Goal: Task Accomplishment & Management: Use online tool/utility

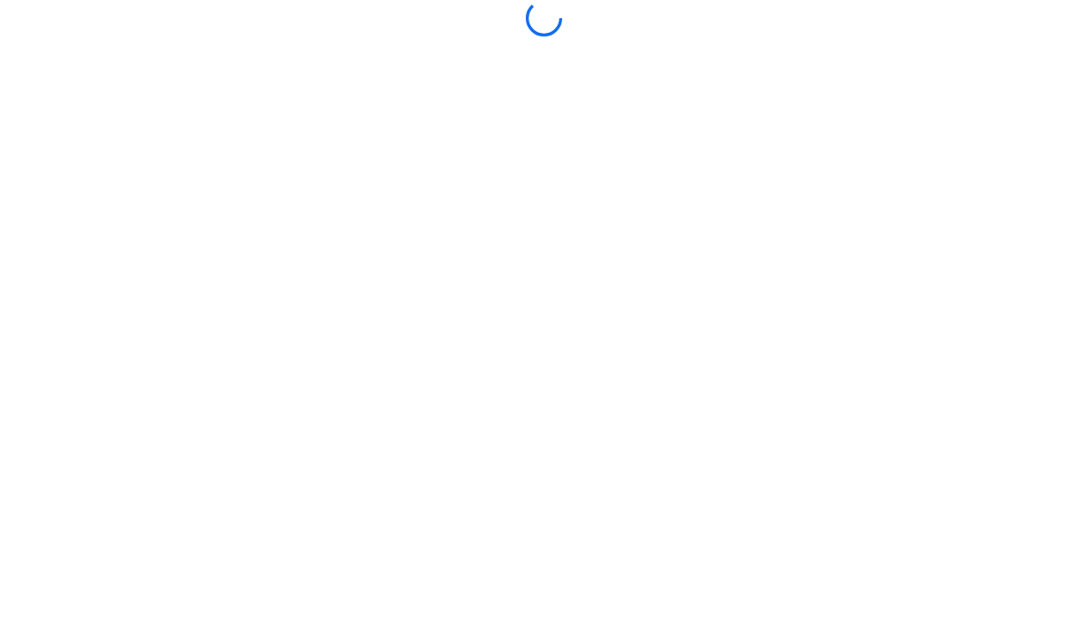
click at [667, 337] on div at bounding box center [544, 314] width 729 height 628
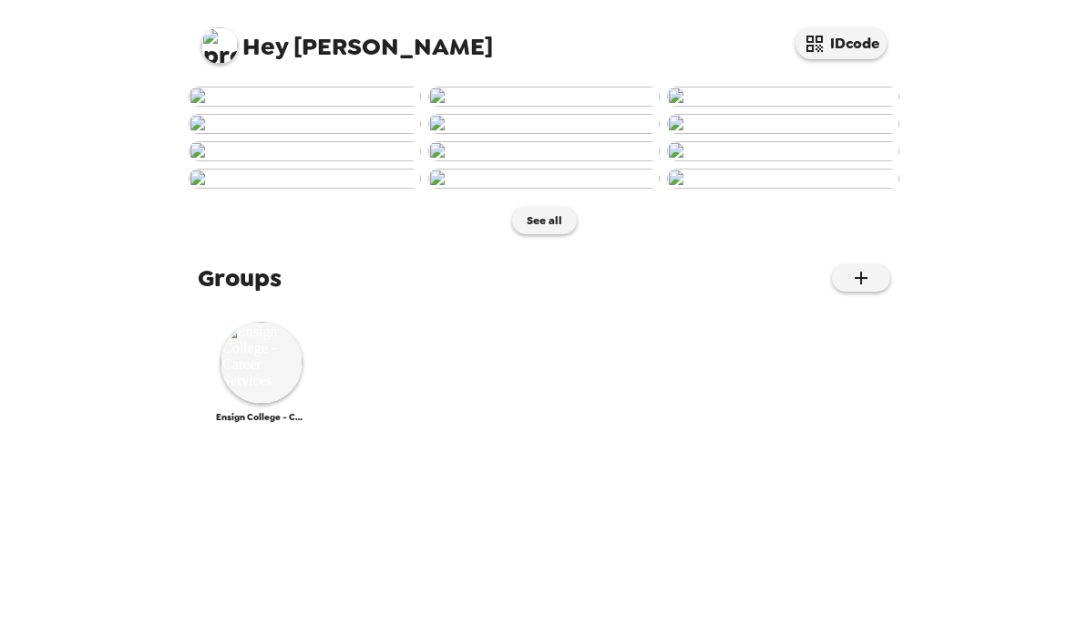
scroll to position [920, 0]
click at [278, 404] on img at bounding box center [262, 363] width 82 height 82
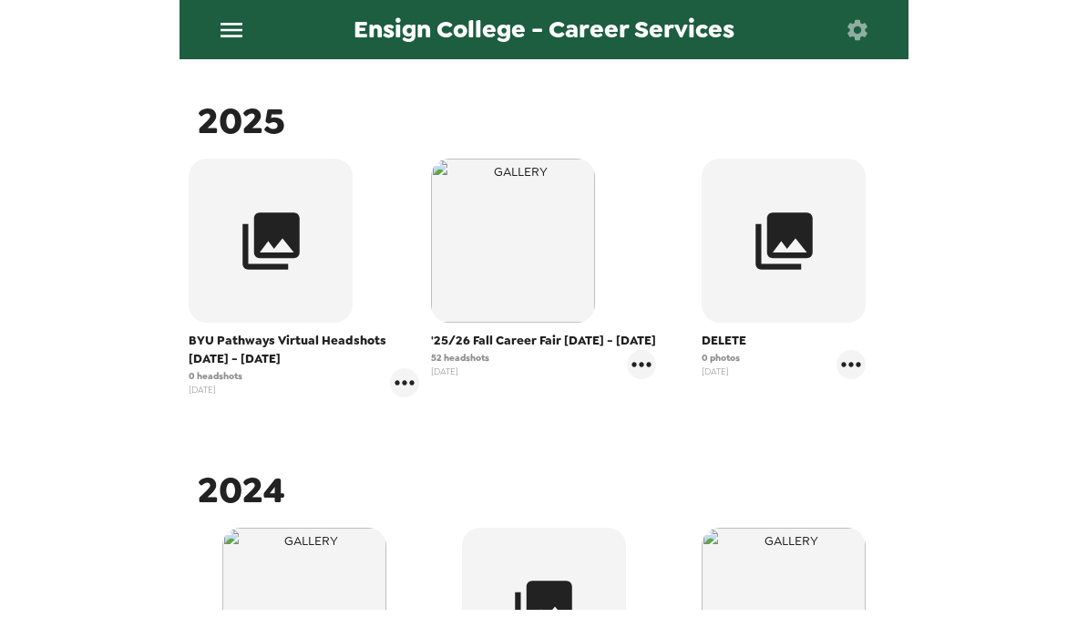
scroll to position [310, 0]
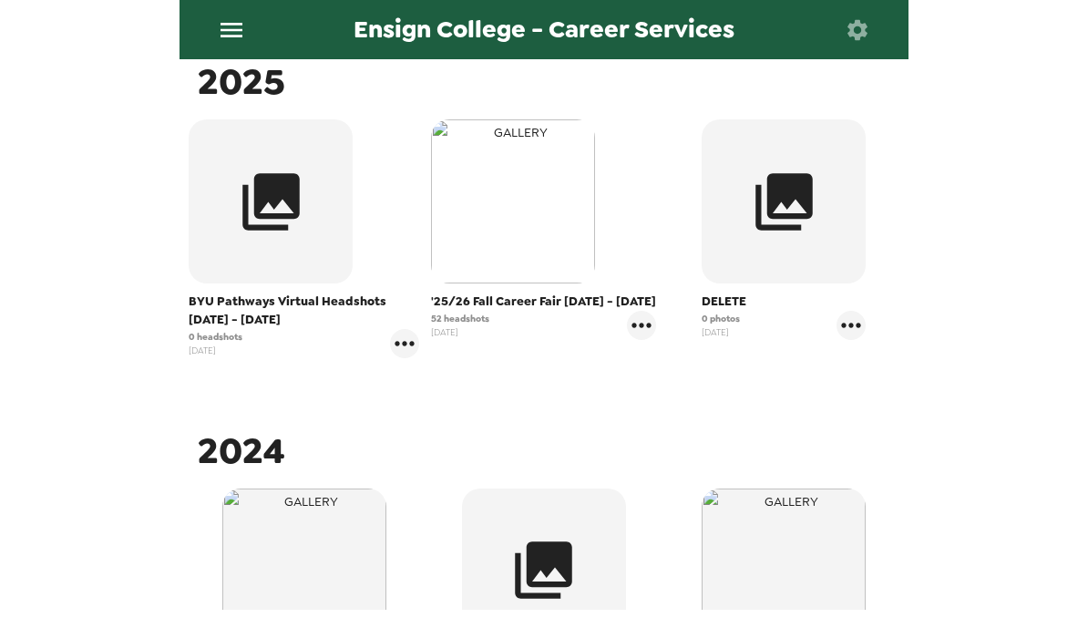
click at [507, 215] on img "button" at bounding box center [513, 201] width 164 height 164
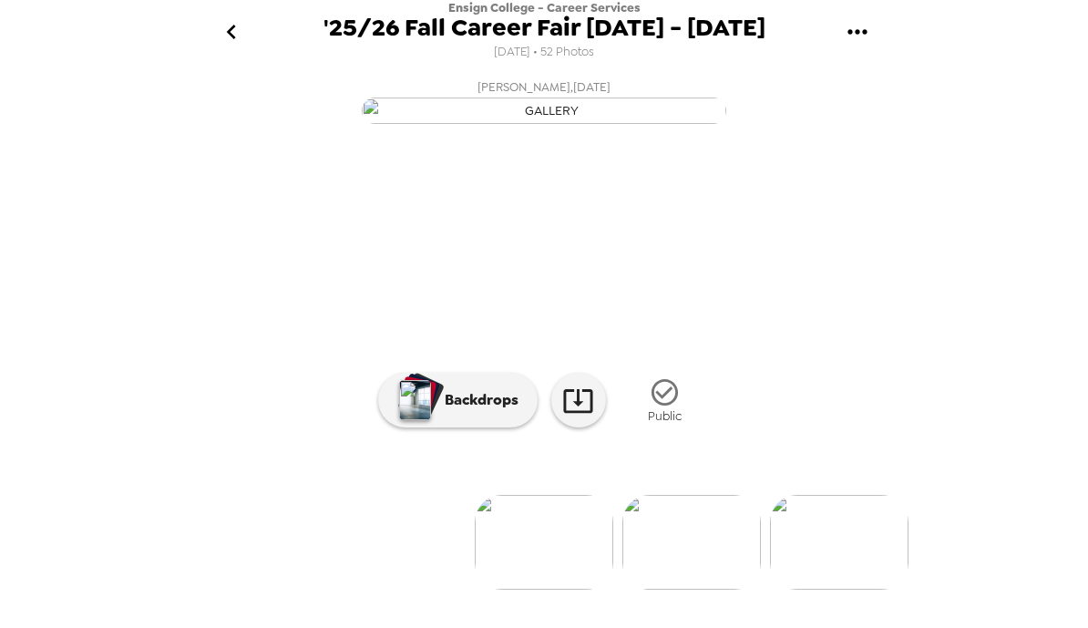
scroll to position [160, 0]
click at [241, 39] on icon "go back" at bounding box center [231, 31] width 29 height 29
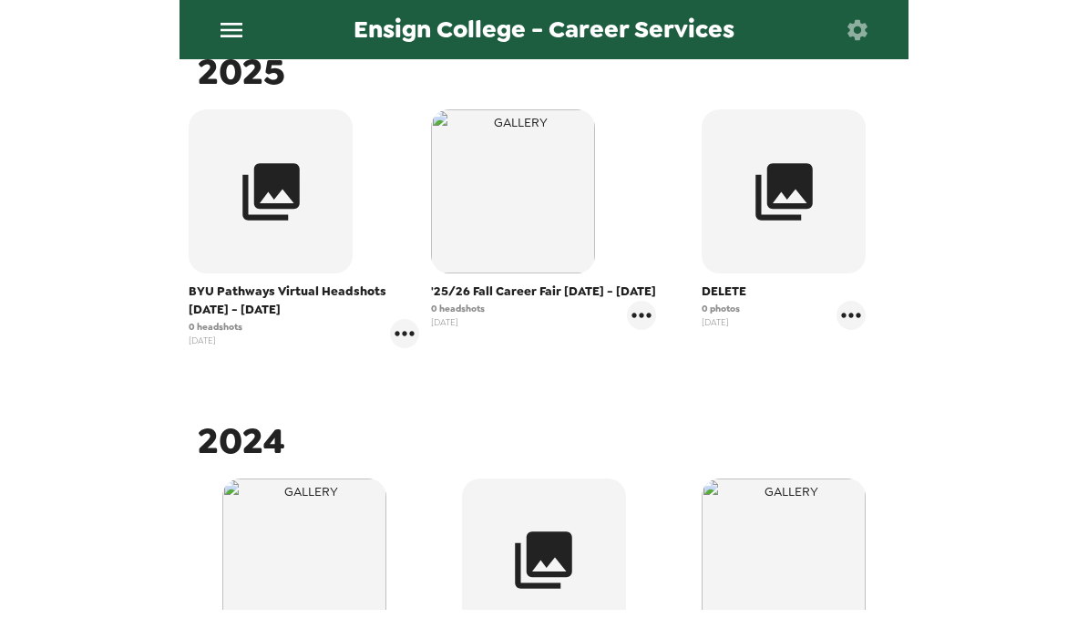
scroll to position [329, 0]
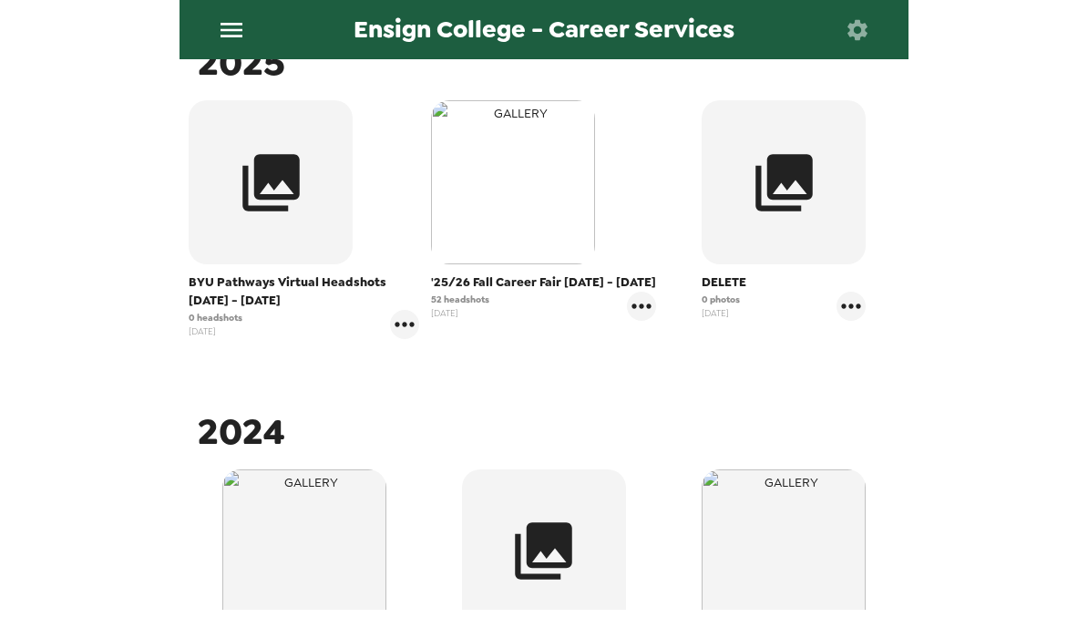
click at [475, 235] on img "button" at bounding box center [513, 182] width 164 height 164
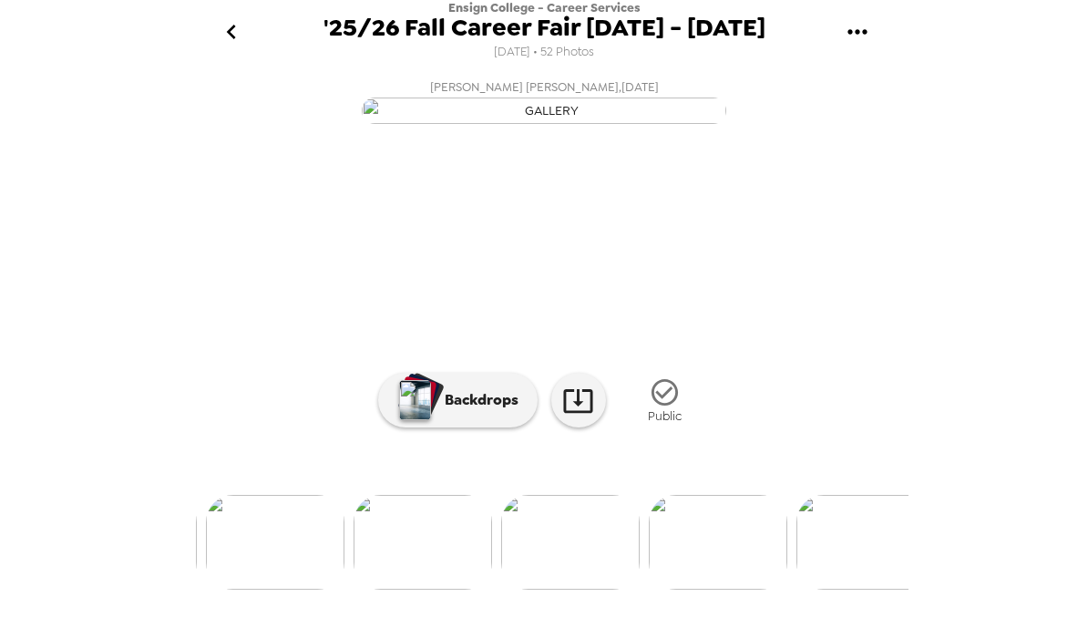
scroll to position [0, 6756]
click at [244, 44] on icon "go back" at bounding box center [231, 31] width 29 height 29
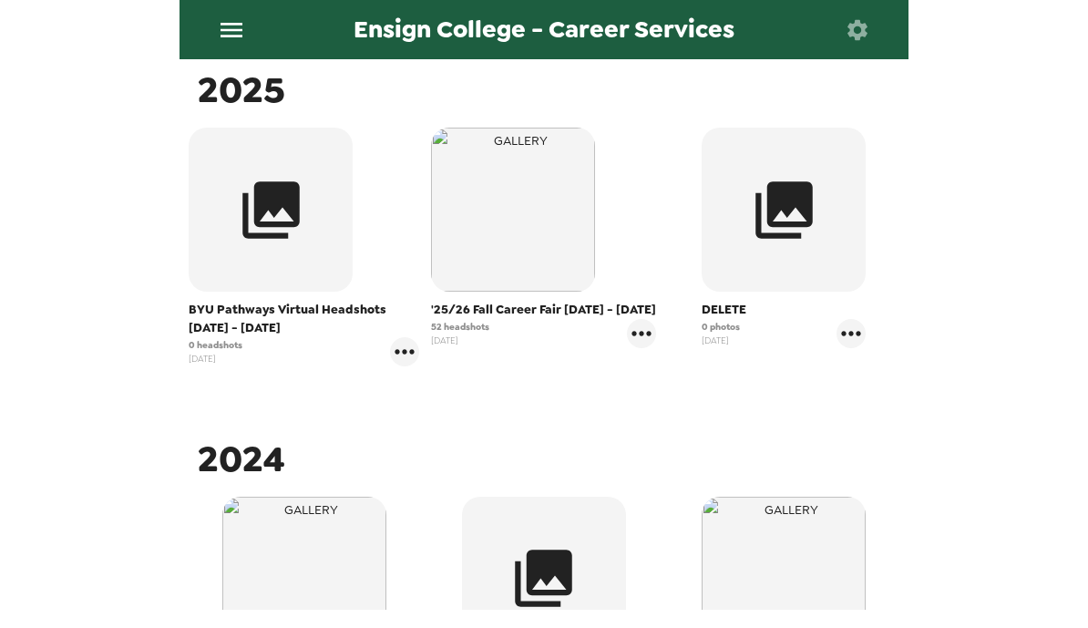
click at [167, 360] on div "Ensign College - Career Services Photos People Products ​ 2025 BYU Pathways Vir…" at bounding box center [544, 314] width 1088 height 628
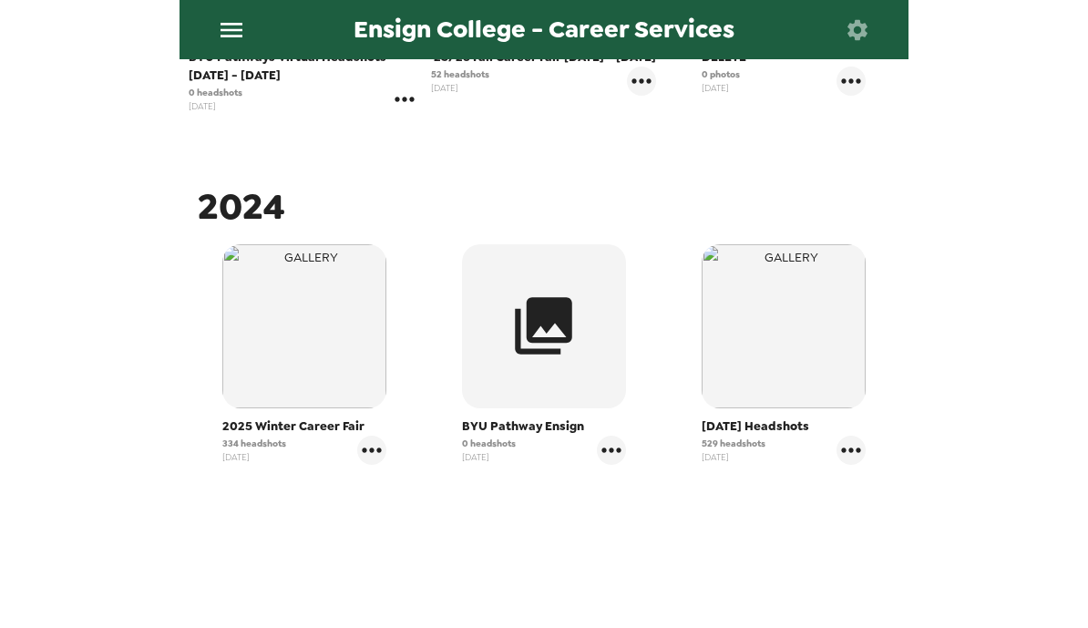
click at [406, 103] on icon "gallery menu" at bounding box center [404, 99] width 29 height 29
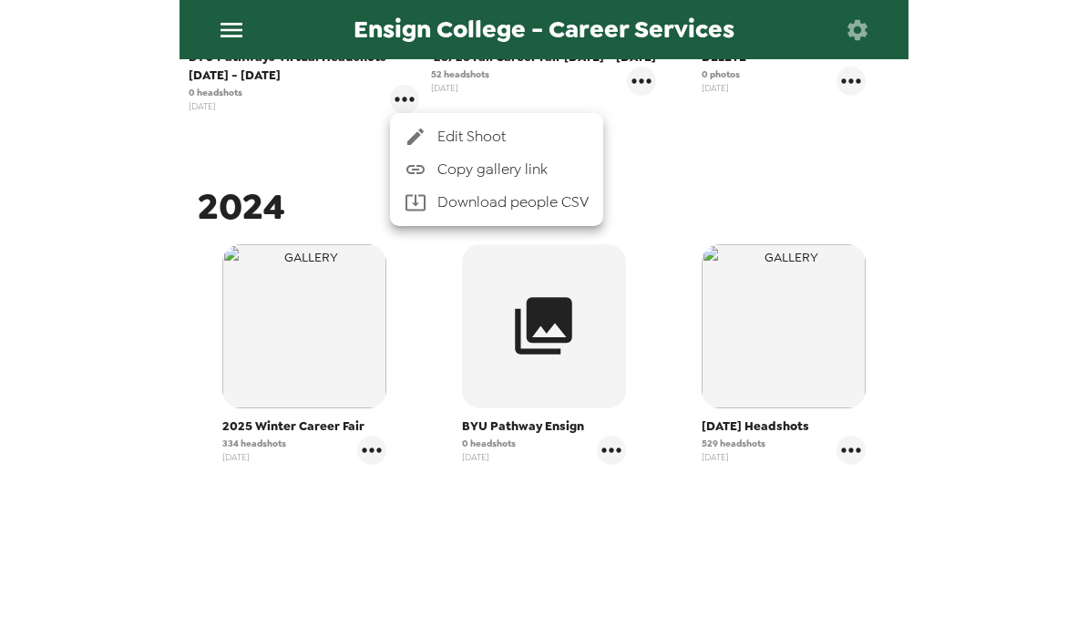
click at [444, 147] on span "Edit Shoot" at bounding box center [512, 137] width 151 height 22
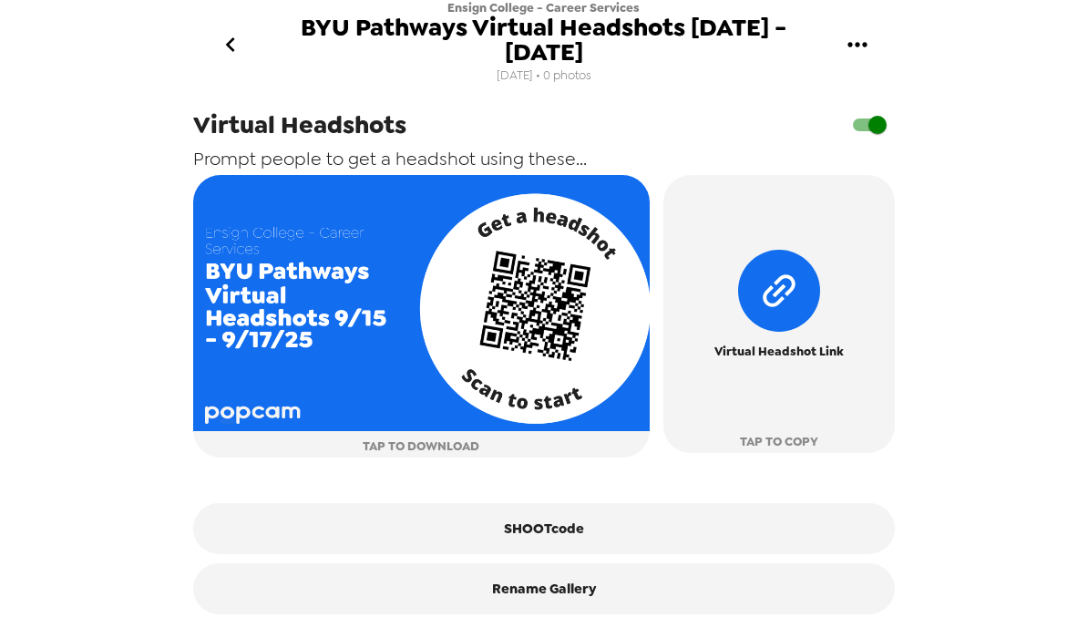
scroll to position [593, 0]
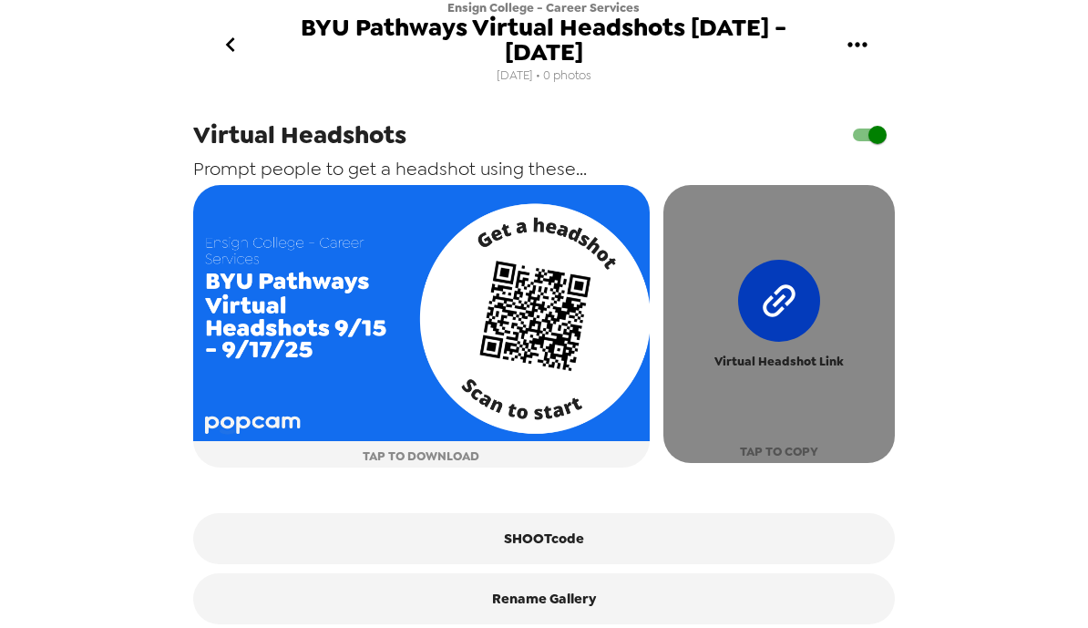
click at [788, 282] on icon "button" at bounding box center [779, 301] width 40 height 40
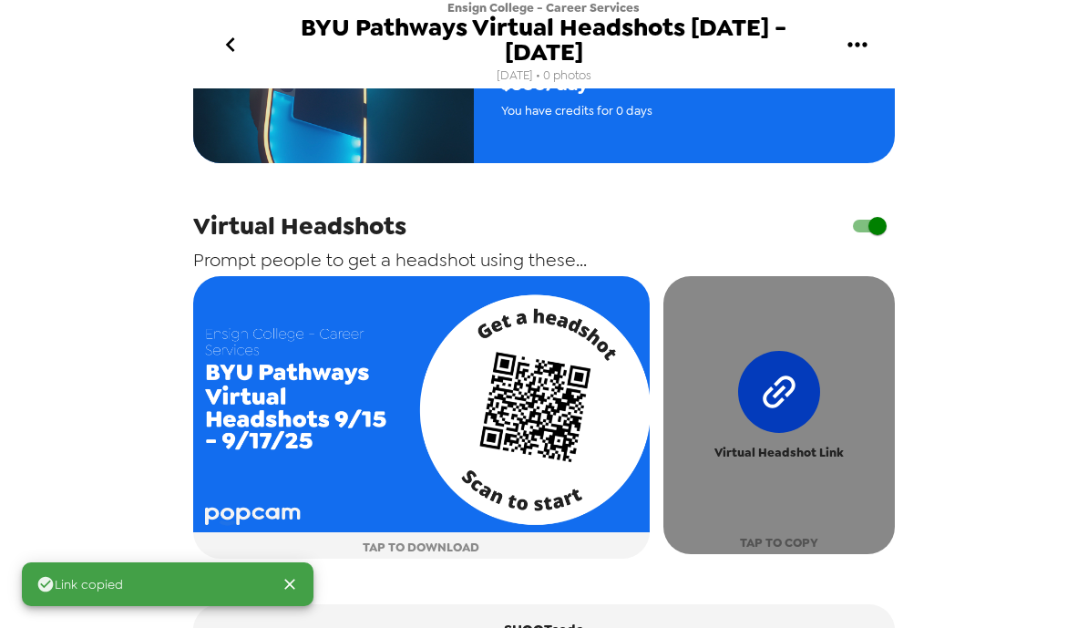
scroll to position [539, 0]
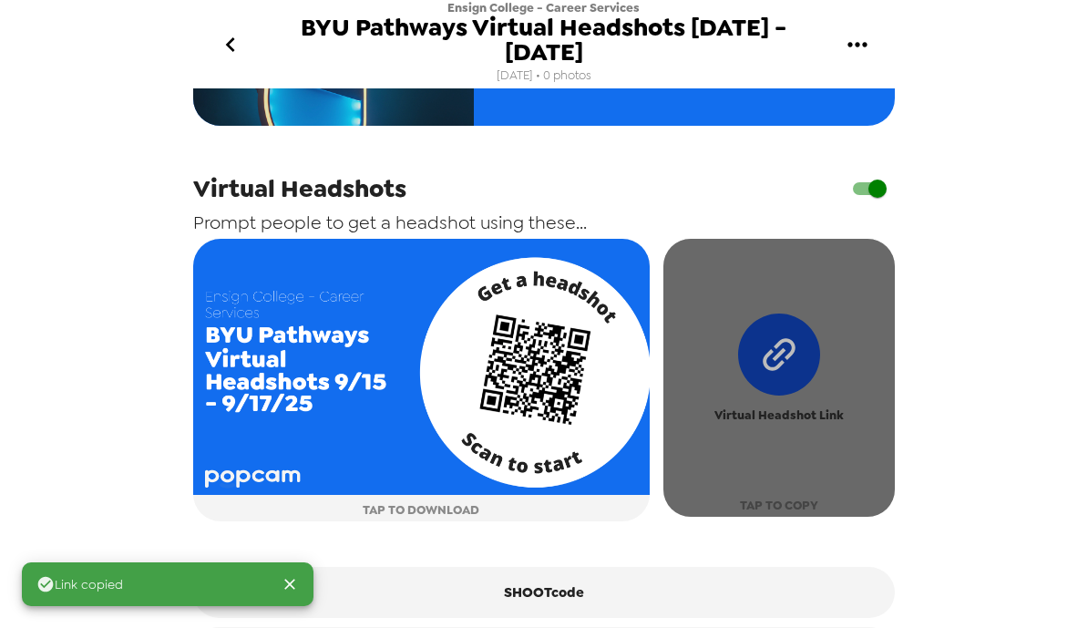
click at [771, 349] on icon "button" at bounding box center [779, 354] width 116 height 116
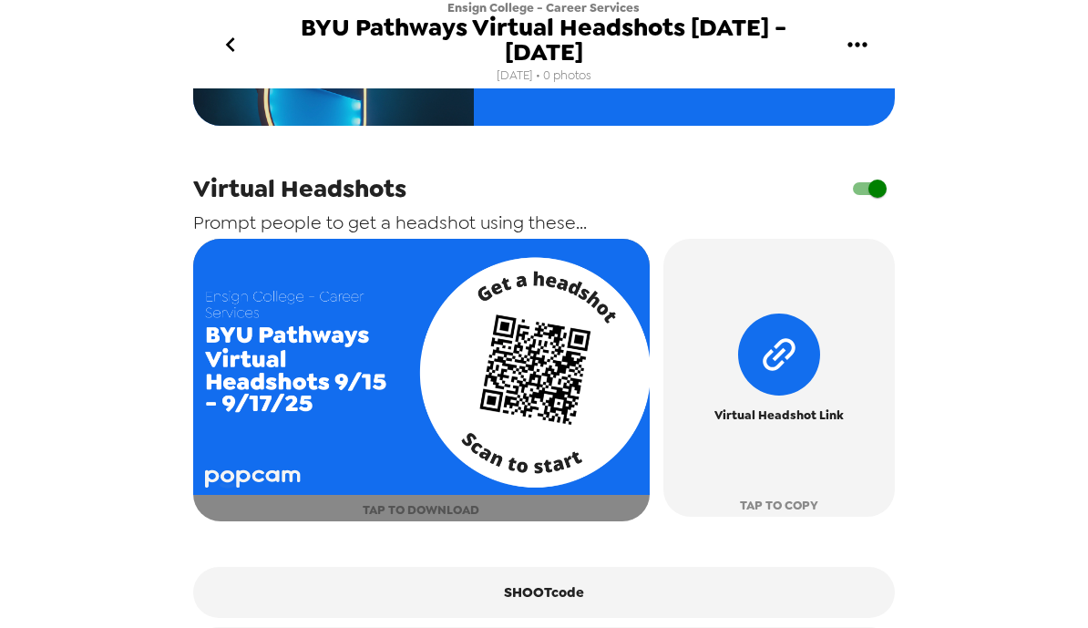
click at [537, 486] on button "TAP TO DOWNLOAD" at bounding box center [421, 380] width 457 height 282
click at [538, 488] on button "TAP TO DOWNLOAD" at bounding box center [421, 380] width 457 height 282
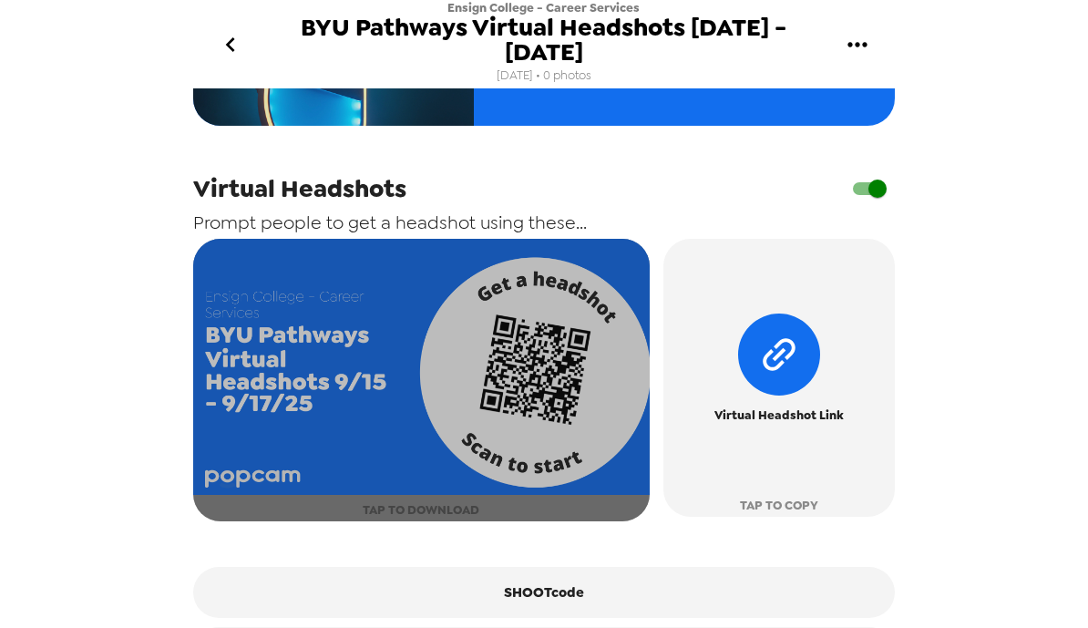
click at [561, 378] on img "button" at bounding box center [421, 367] width 457 height 257
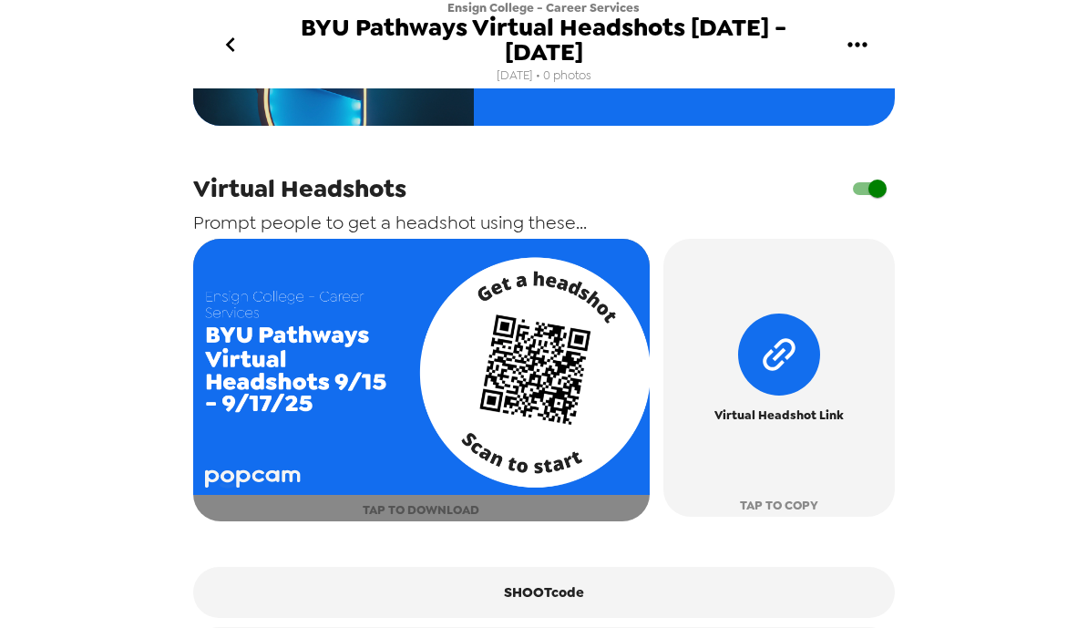
click at [778, 339] on icon "button" at bounding box center [779, 354] width 116 height 116
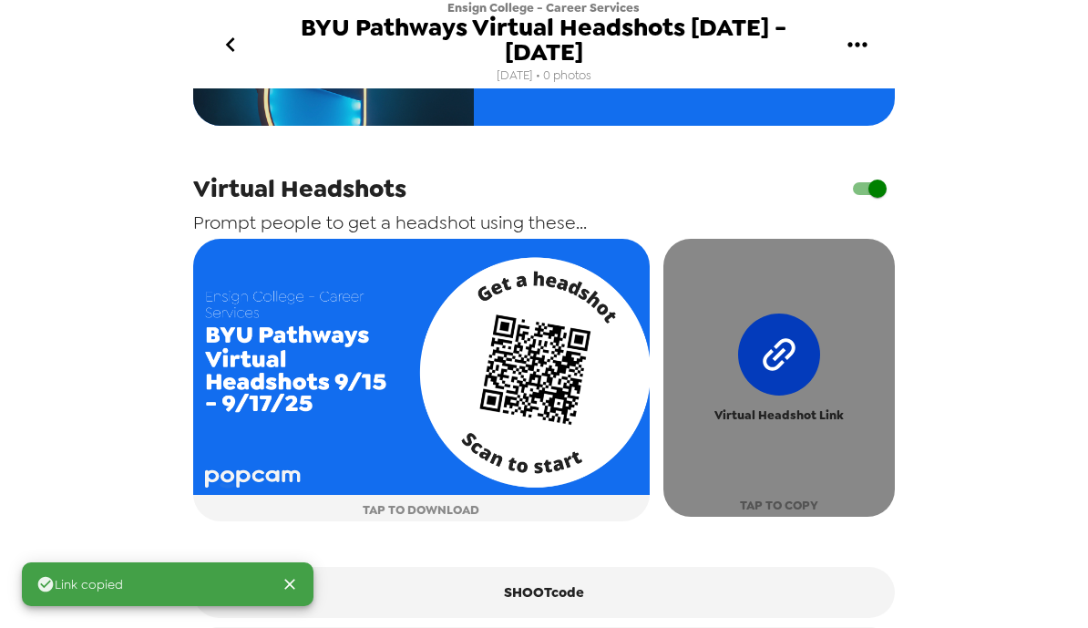
click at [790, 334] on icon "button" at bounding box center [779, 354] width 40 height 40
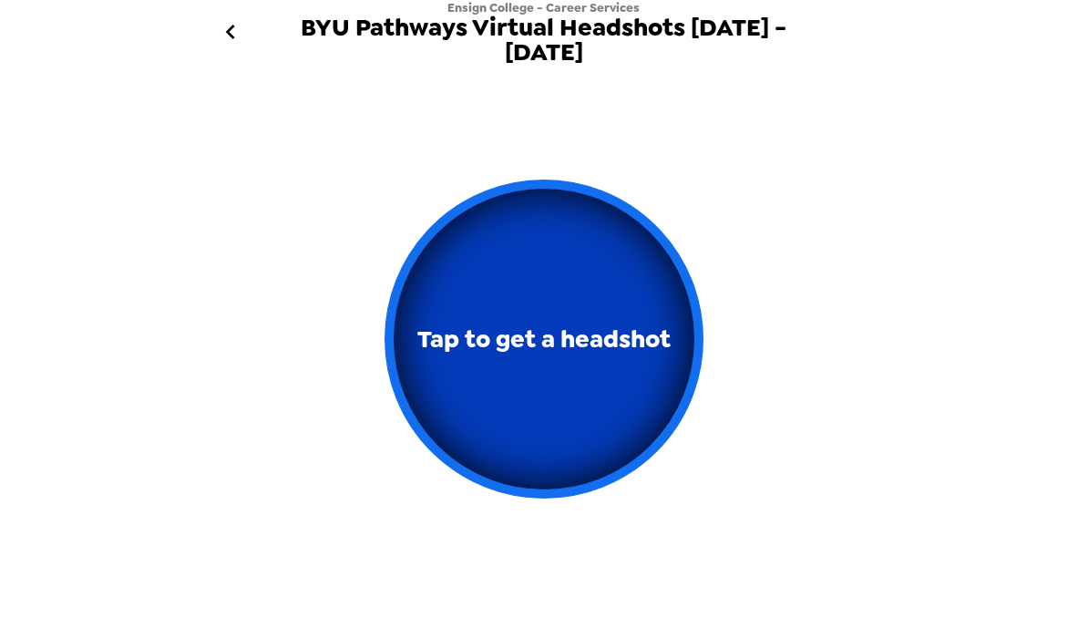
click at [525, 343] on span "Tap to get a headshot" at bounding box center [543, 339] width 253 height 43
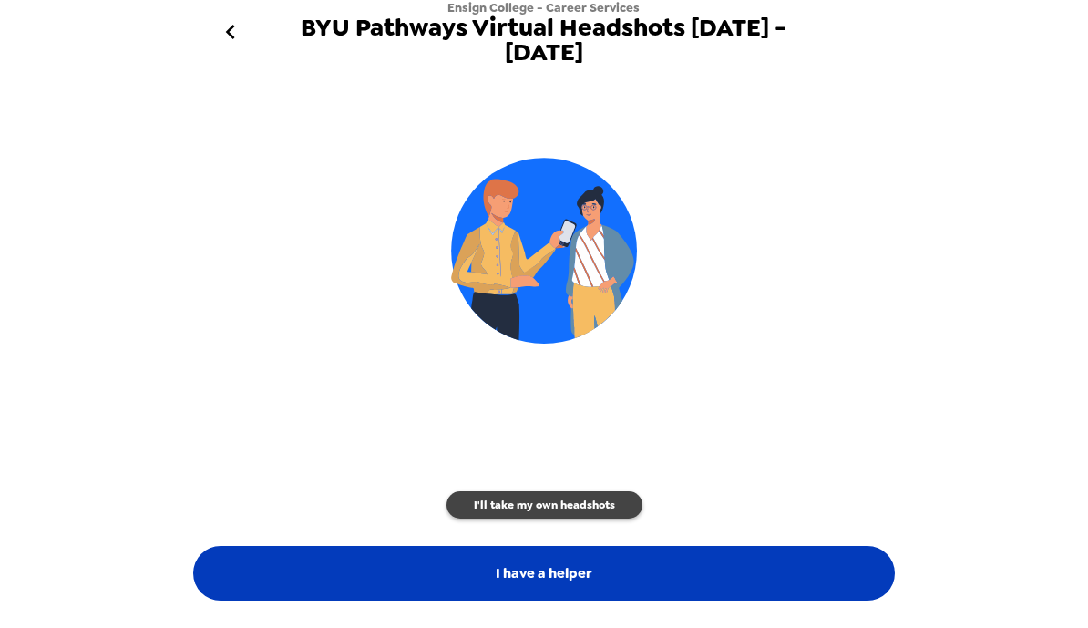
click at [559, 573] on button "I have a helper" at bounding box center [544, 573] width 702 height 55
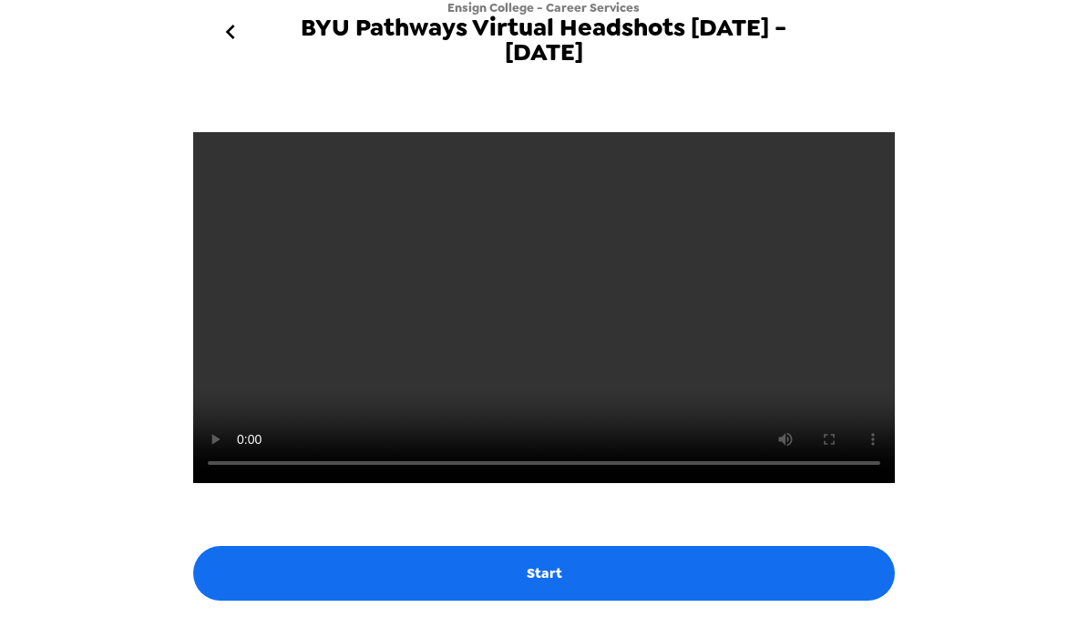
click at [536, 446] on video at bounding box center [544, 307] width 702 height 351
click at [571, 453] on video at bounding box center [544, 307] width 702 height 351
click at [541, 444] on video at bounding box center [544, 307] width 702 height 351
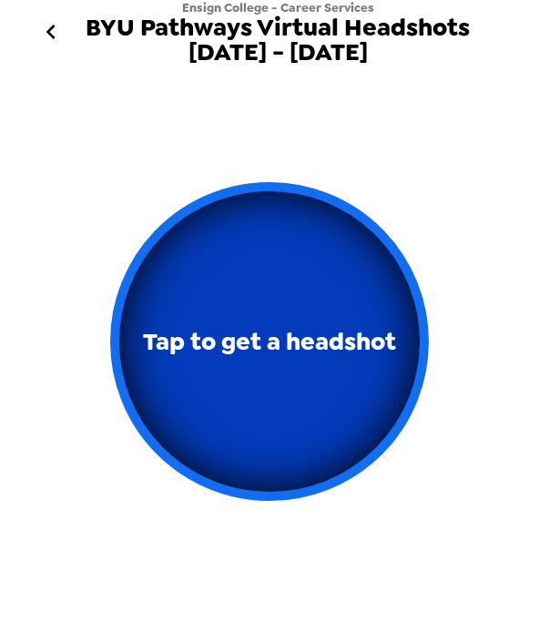
click at [268, 364] on button "Tap to get a headshot" at bounding box center [269, 341] width 319 height 319
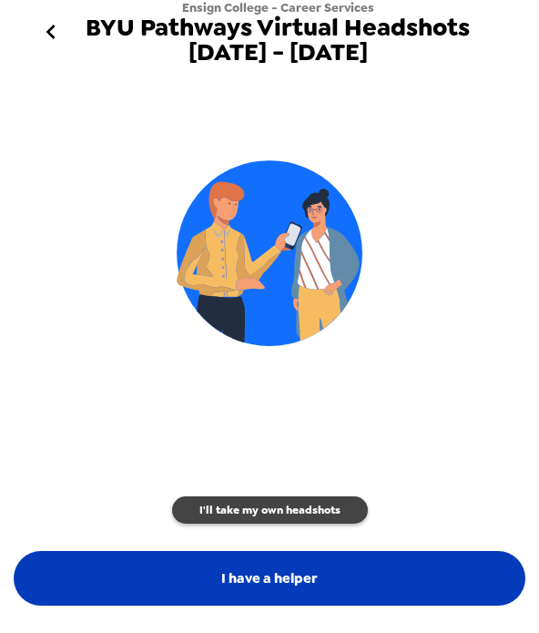
click at [366, 577] on button "I have a helper" at bounding box center [270, 578] width 512 height 55
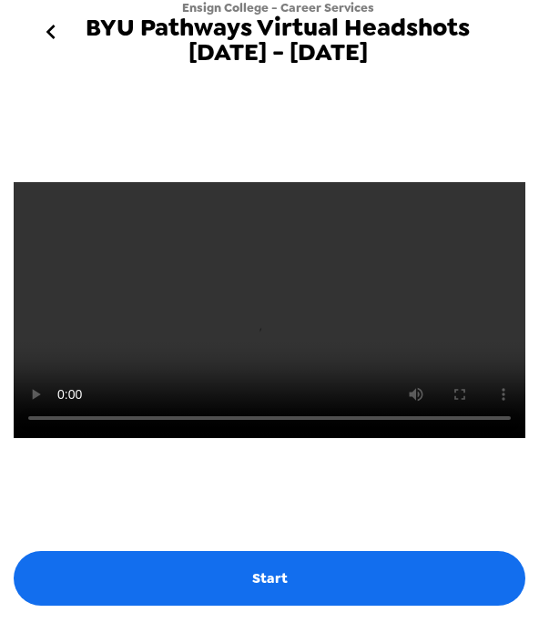
click at [257, 371] on video at bounding box center [270, 310] width 512 height 256
click at [321, 438] on video at bounding box center [270, 310] width 512 height 256
click at [282, 313] on video at bounding box center [270, 310] width 512 height 256
click at [53, 27] on icon "go back" at bounding box center [50, 32] width 9 height 15
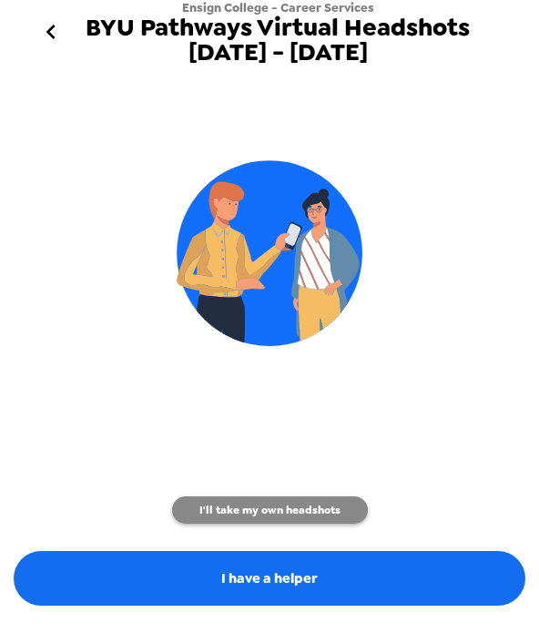
click at [286, 498] on button "I'll take my own headshots" at bounding box center [270, 510] width 196 height 27
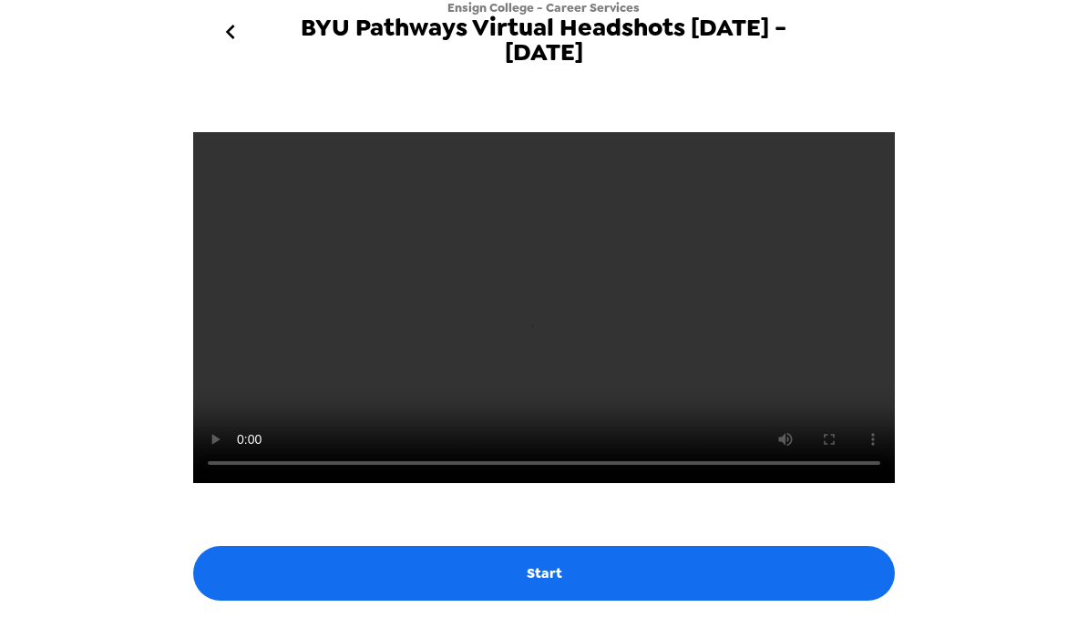
click at [635, 452] on video at bounding box center [544, 307] width 702 height 351
click at [630, 445] on video at bounding box center [544, 307] width 702 height 351
click at [631, 432] on video at bounding box center [544, 307] width 702 height 351
click at [633, 427] on video at bounding box center [544, 307] width 702 height 351
click at [629, 433] on video at bounding box center [544, 307] width 702 height 351
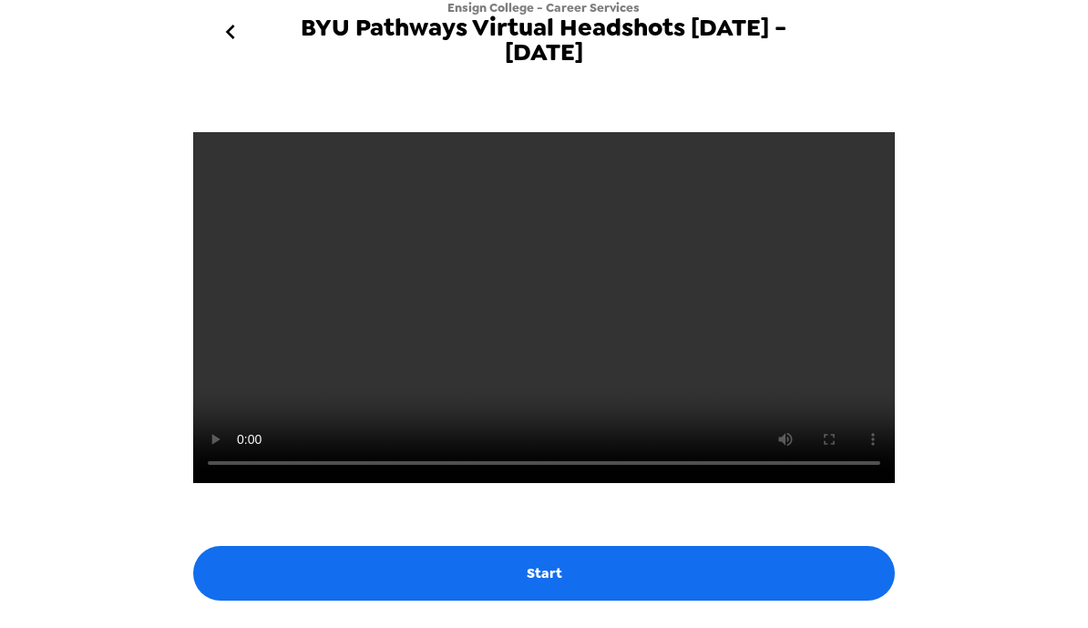
click at [569, 483] on video at bounding box center [544, 307] width 702 height 351
click at [535, 483] on video at bounding box center [544, 307] width 702 height 351
click at [681, 344] on video at bounding box center [544, 307] width 702 height 351
click at [688, 330] on video at bounding box center [544, 307] width 702 height 351
click at [631, 444] on video at bounding box center [544, 307] width 702 height 351
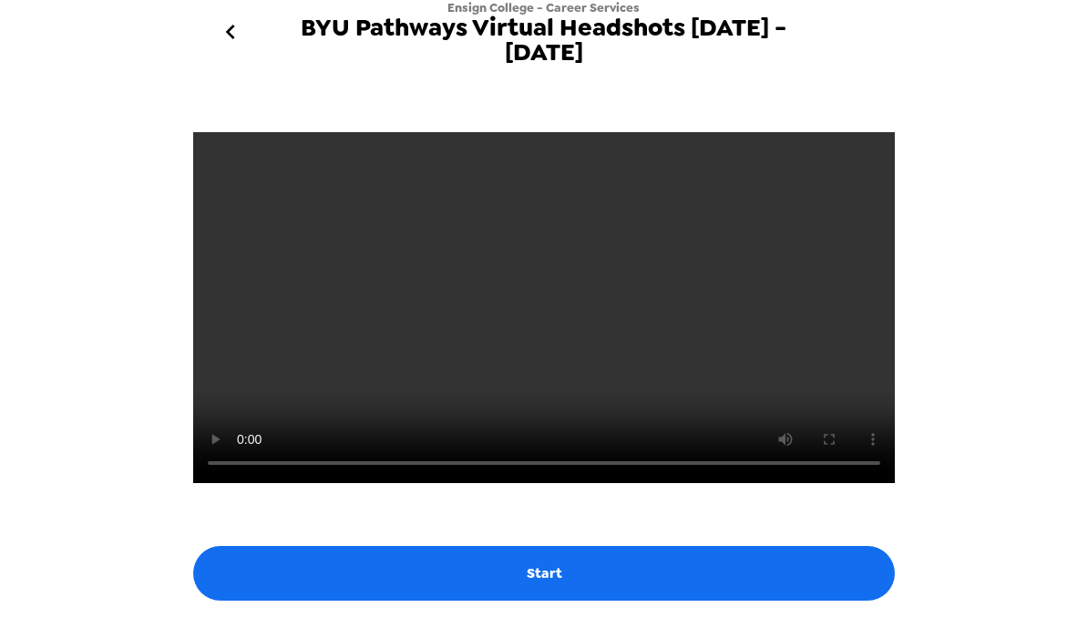
click at [617, 443] on video at bounding box center [544, 307] width 702 height 351
click at [623, 437] on video at bounding box center [544, 307] width 702 height 351
click at [625, 432] on video at bounding box center [544, 307] width 702 height 351
click at [631, 425] on video at bounding box center [544, 307] width 702 height 351
click at [611, 442] on video at bounding box center [544, 307] width 702 height 351
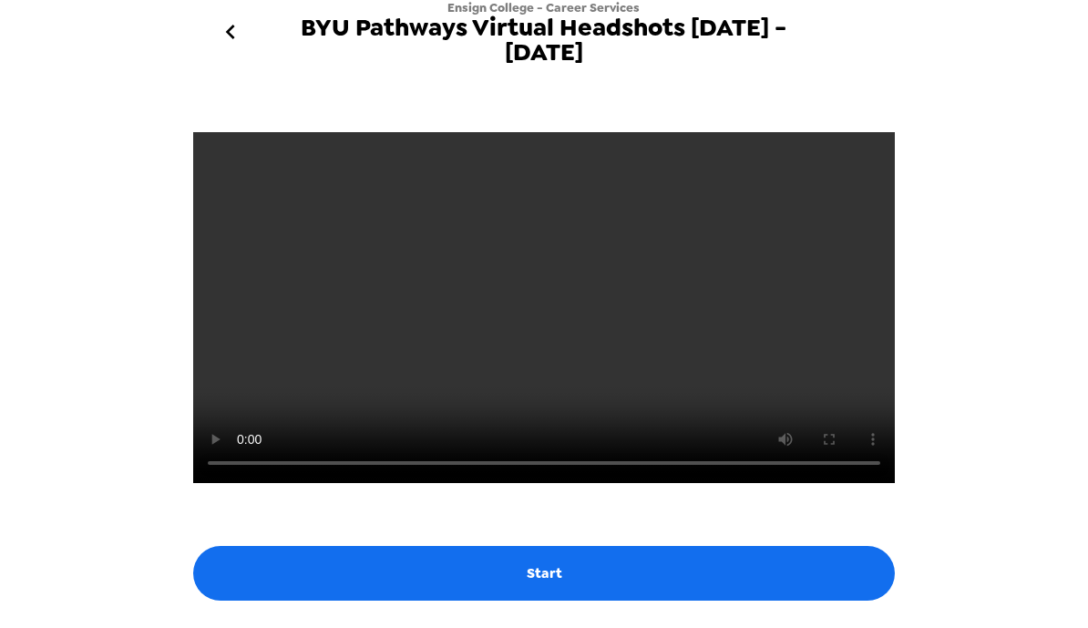
click at [619, 439] on video at bounding box center [544, 307] width 702 height 351
click at [621, 445] on video at bounding box center [544, 307] width 702 height 351
click at [240, 27] on icon "go back" at bounding box center [230, 31] width 29 height 29
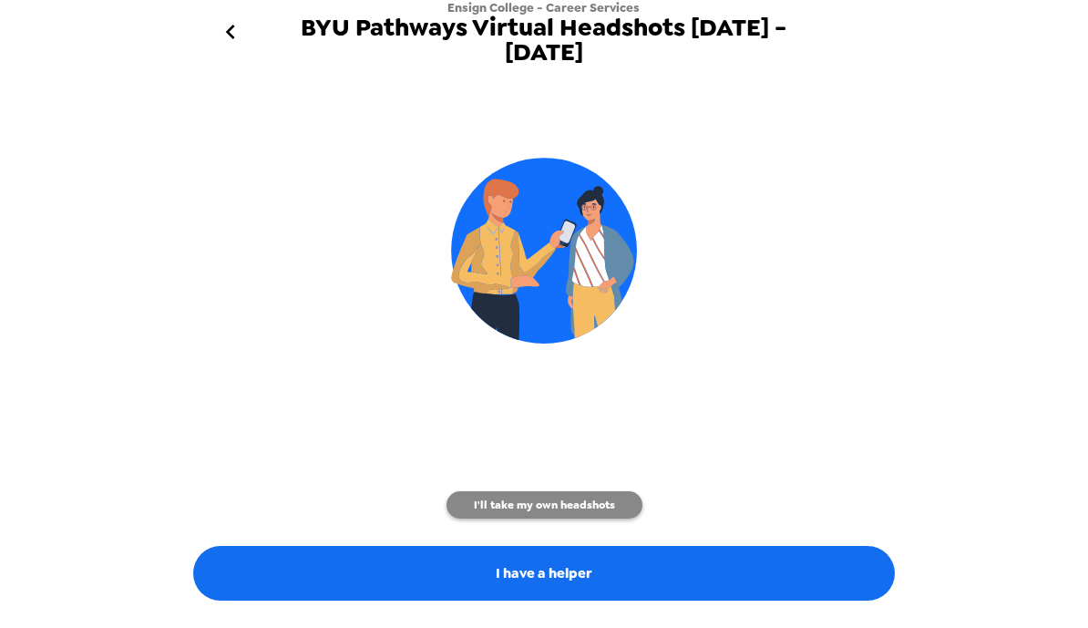
click at [561, 503] on button "I'll take my own headshots" at bounding box center [544, 504] width 196 height 27
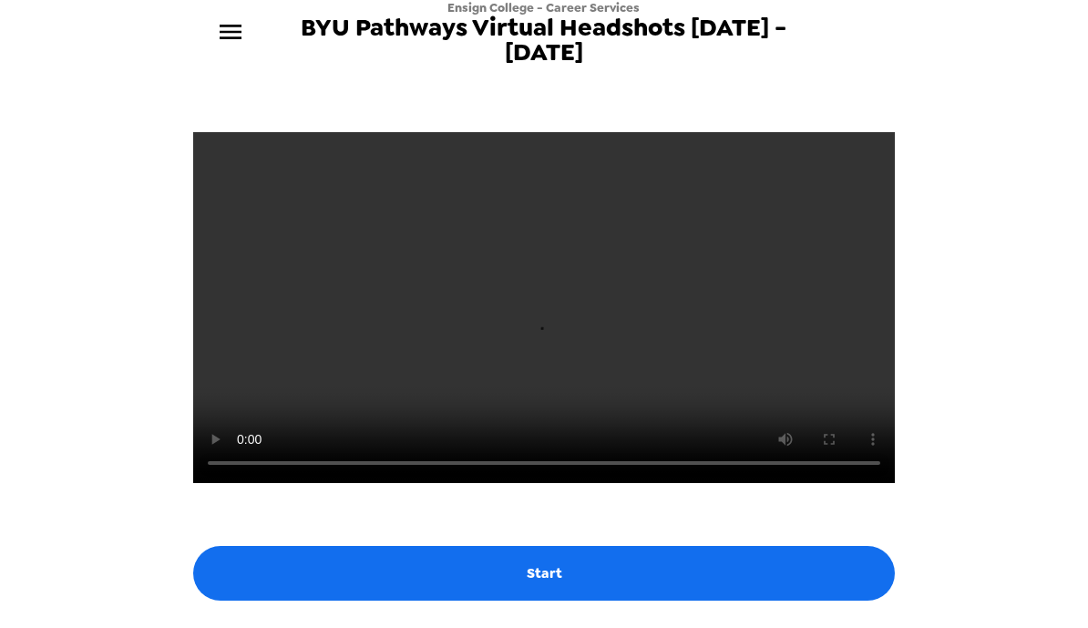
click at [606, 449] on video at bounding box center [544, 307] width 702 height 351
click at [540, 450] on video at bounding box center [544, 307] width 702 height 351
click at [600, 449] on video at bounding box center [544, 307] width 702 height 351
click at [623, 442] on video at bounding box center [544, 307] width 702 height 351
click at [623, 437] on video at bounding box center [544, 307] width 702 height 351
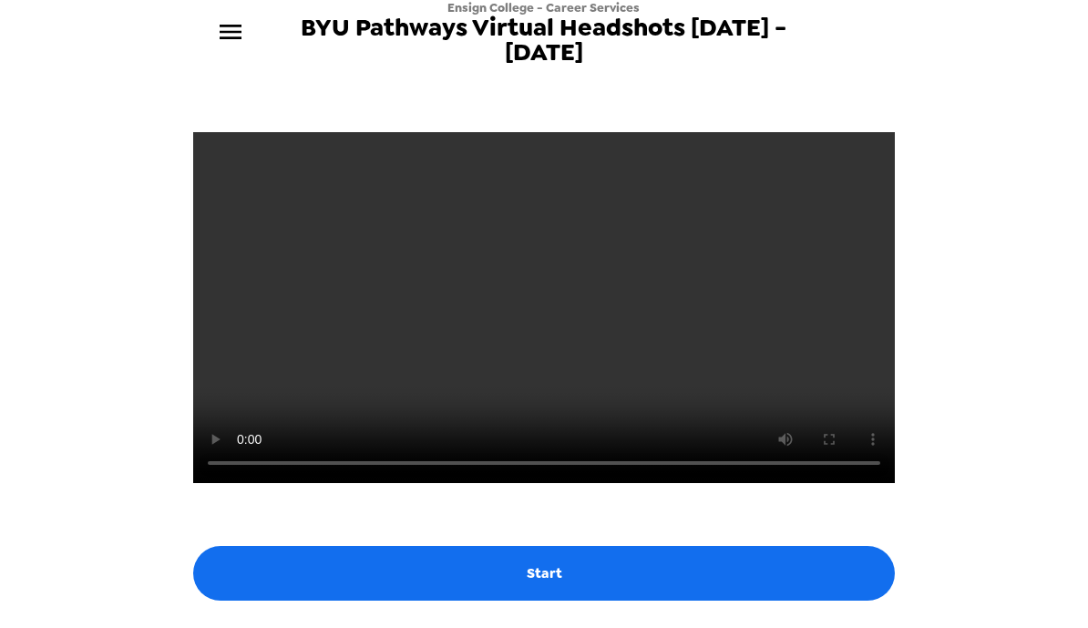
click at [642, 347] on video at bounding box center [544, 307] width 702 height 351
click at [788, 419] on video at bounding box center [544, 307] width 702 height 351
click at [599, 451] on video at bounding box center [544, 307] width 702 height 351
click at [630, 447] on video at bounding box center [544, 307] width 702 height 351
click at [636, 452] on video at bounding box center [544, 307] width 702 height 351
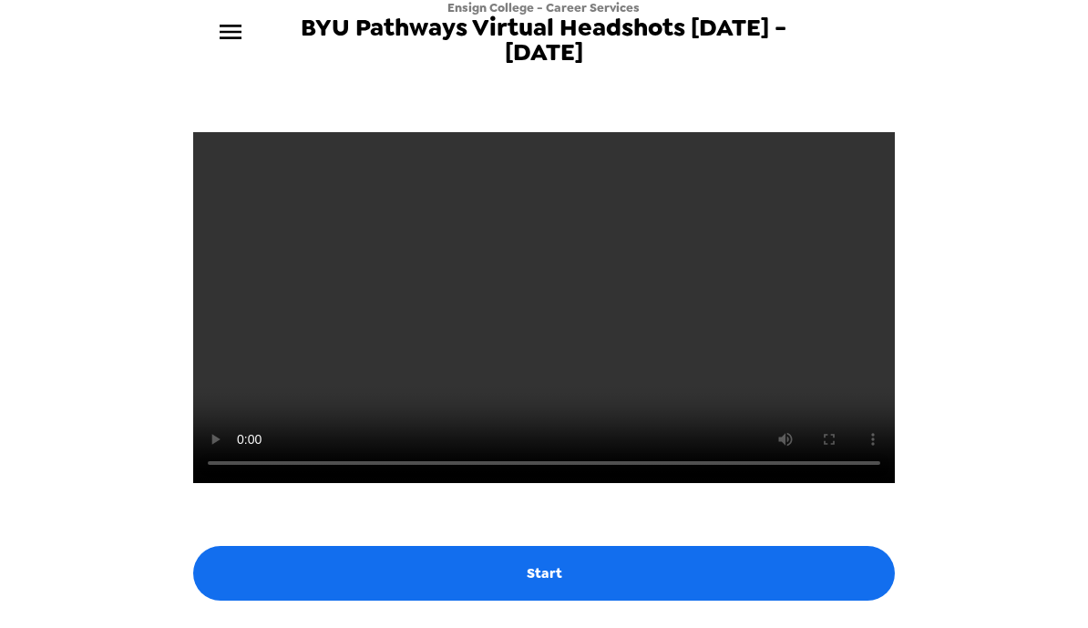
click at [627, 436] on video at bounding box center [544, 307] width 702 height 351
click at [648, 428] on video at bounding box center [544, 307] width 702 height 351
click at [623, 447] on video at bounding box center [544, 307] width 702 height 351
click at [625, 444] on video at bounding box center [544, 307] width 702 height 351
click at [811, 243] on video at bounding box center [544, 307] width 702 height 351
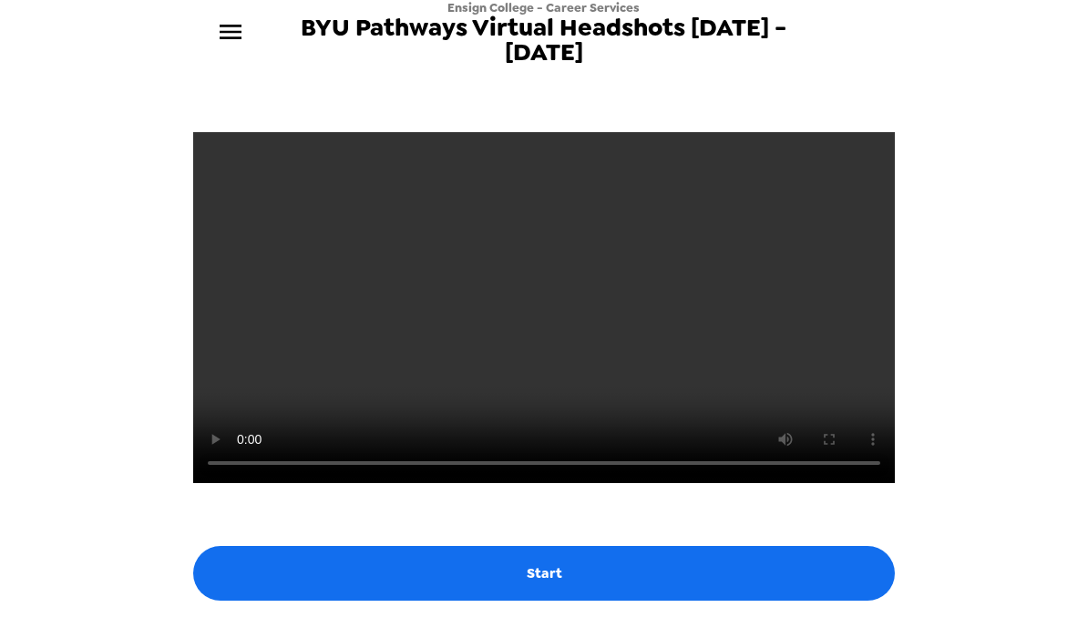
click at [250, 48] on button "menu" at bounding box center [230, 32] width 59 height 59
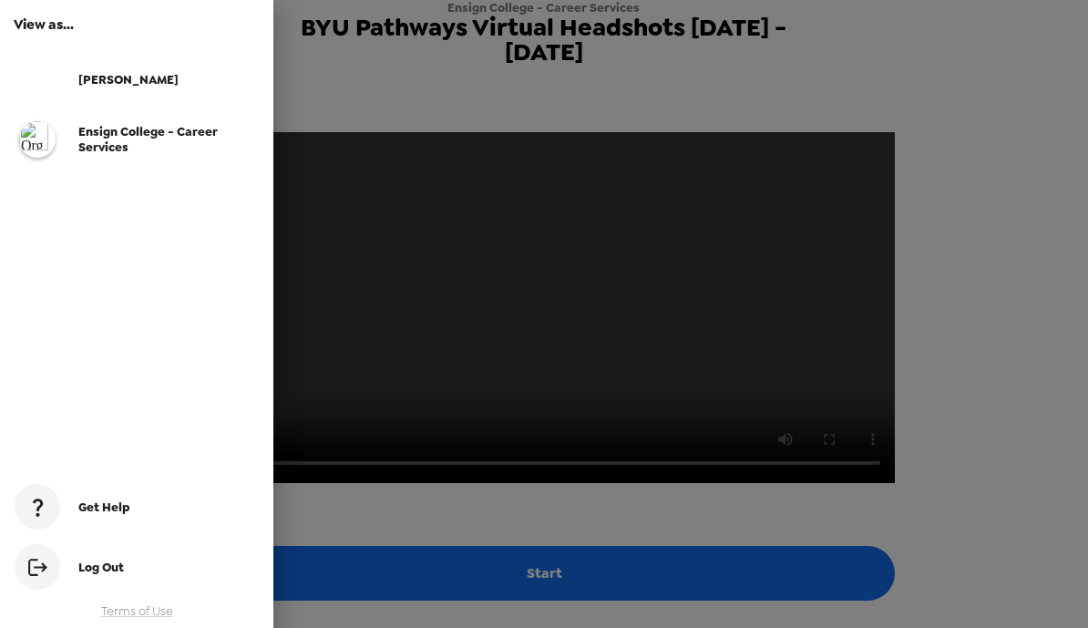
click at [476, 91] on div at bounding box center [544, 314] width 1088 height 628
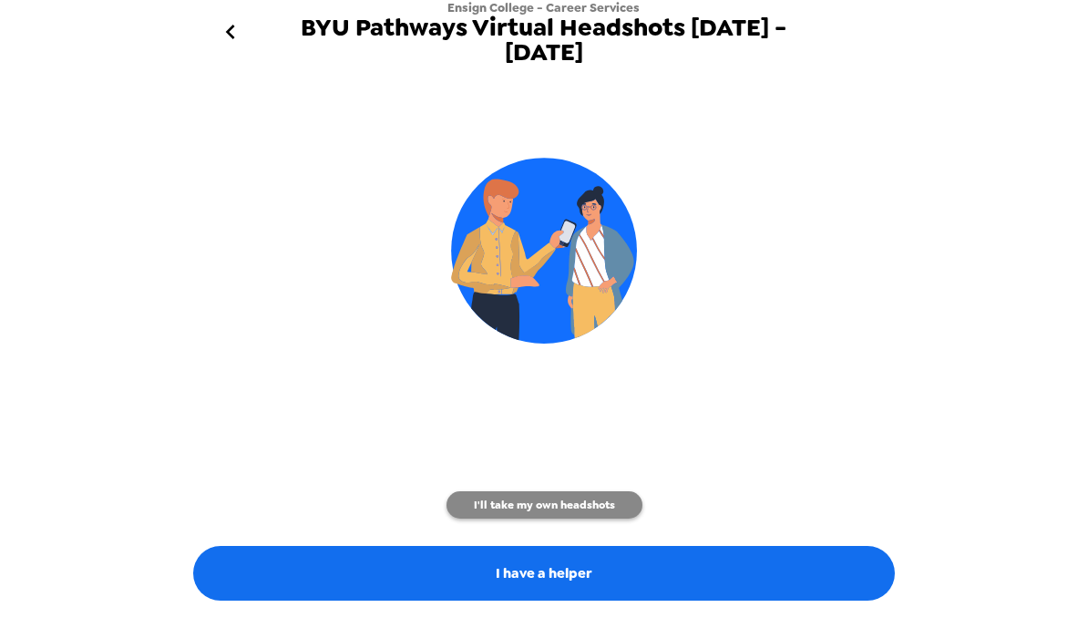
click at [580, 508] on button "I'll take my own headshots" at bounding box center [544, 504] width 196 height 27
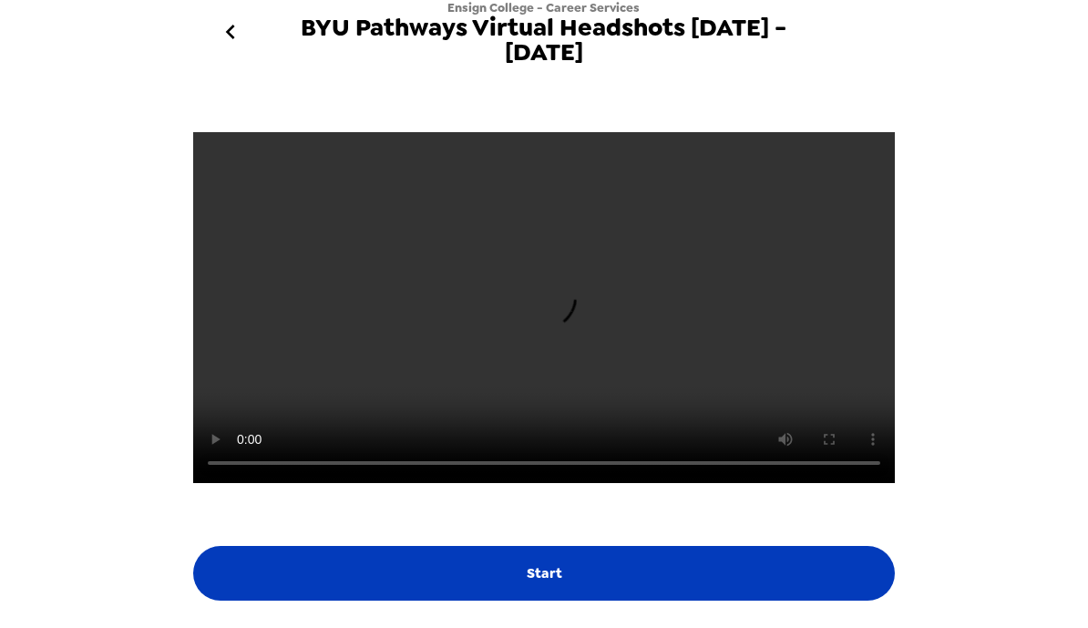
click at [603, 590] on label "Start" at bounding box center [544, 573] width 702 height 55
click at [0, 0] on input "Start" at bounding box center [0, 0] width 0 height 0
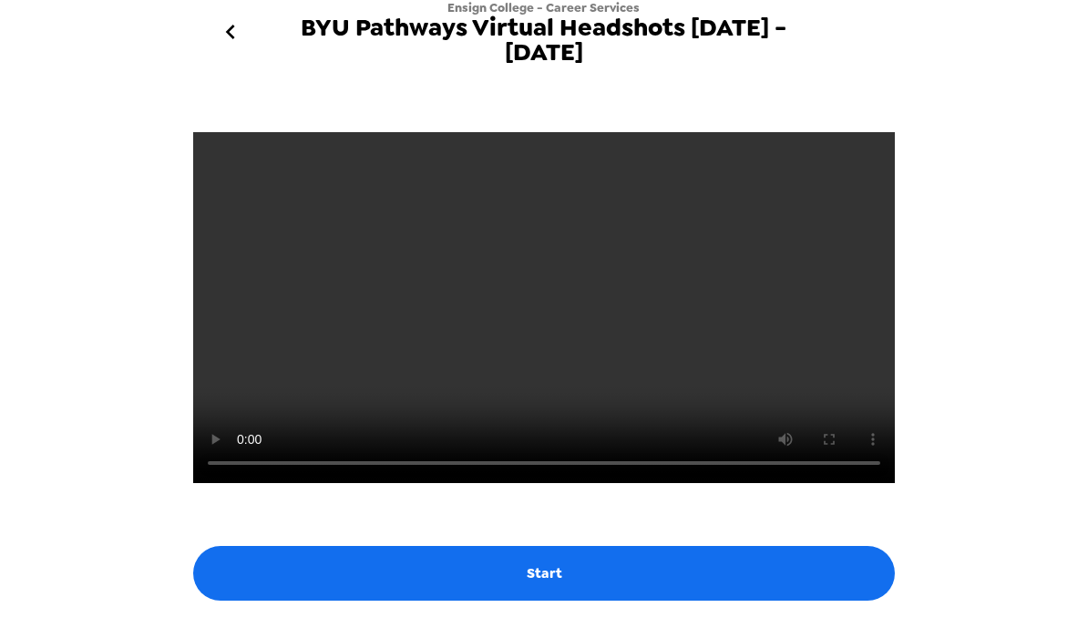
click at [226, 32] on icon "go back" at bounding box center [230, 31] width 29 height 29
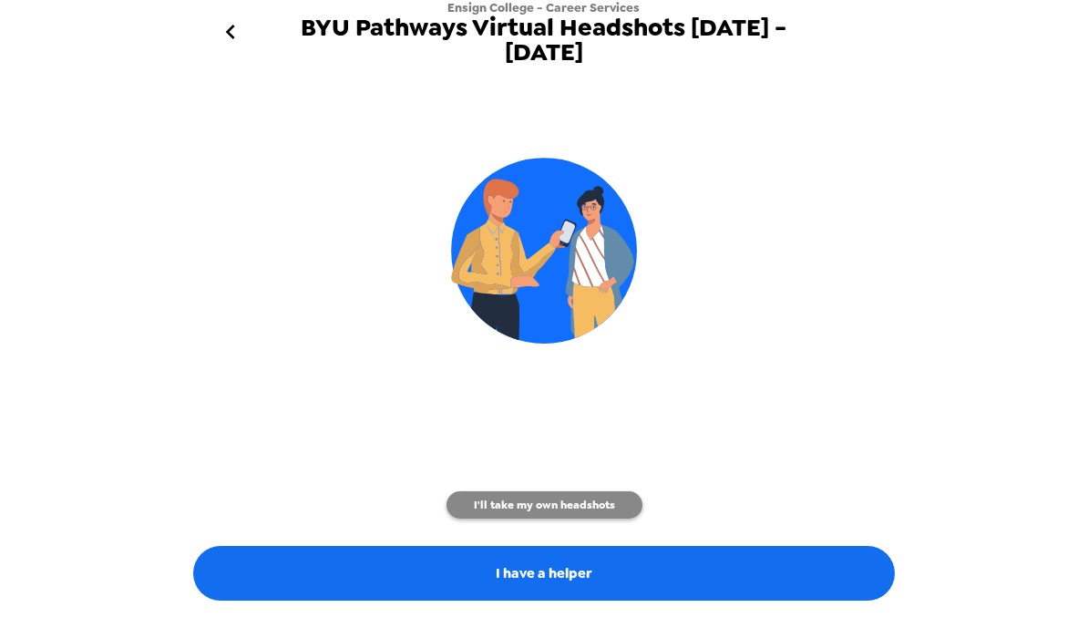
click at [560, 497] on button "I'll take my own headshots" at bounding box center [544, 504] width 196 height 27
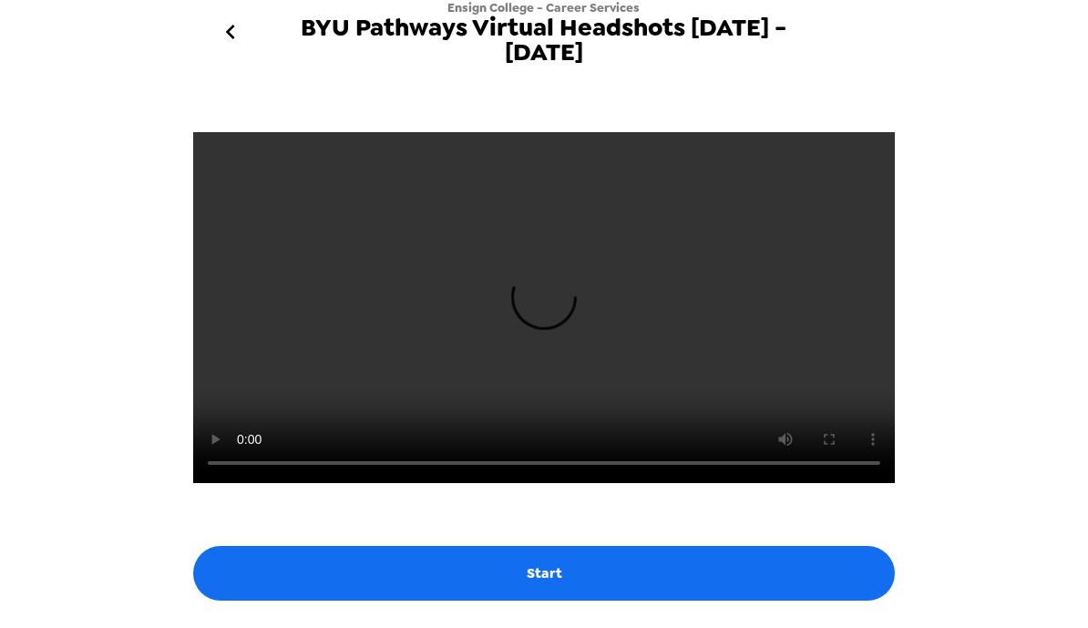
click at [239, 36] on icon "go back" at bounding box center [230, 31] width 29 height 29
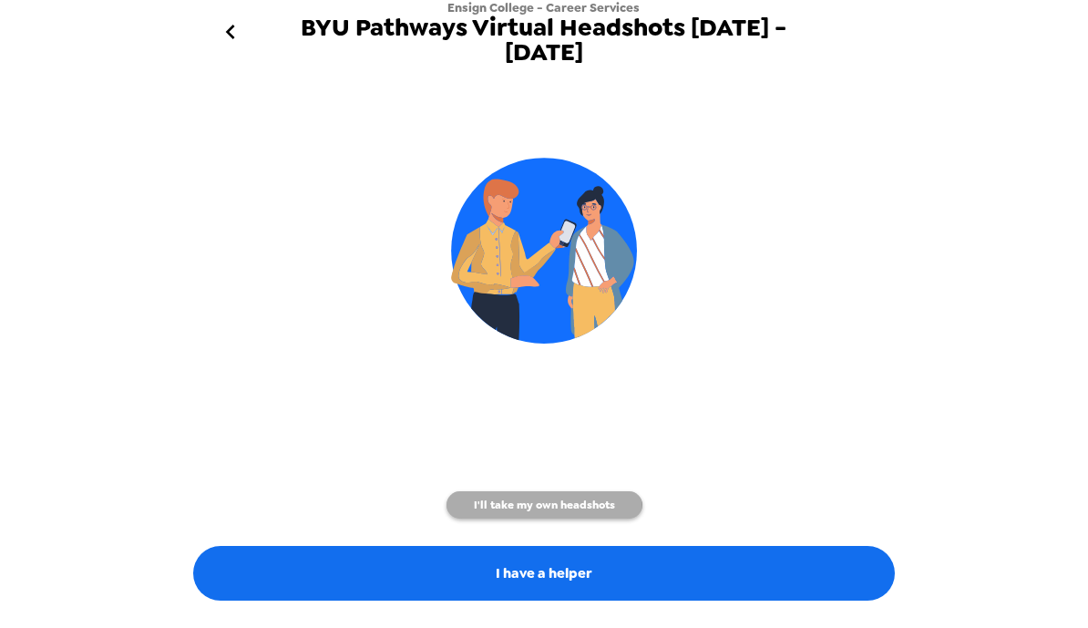
click at [525, 509] on button "I'll take my own headshots" at bounding box center [544, 504] width 196 height 27
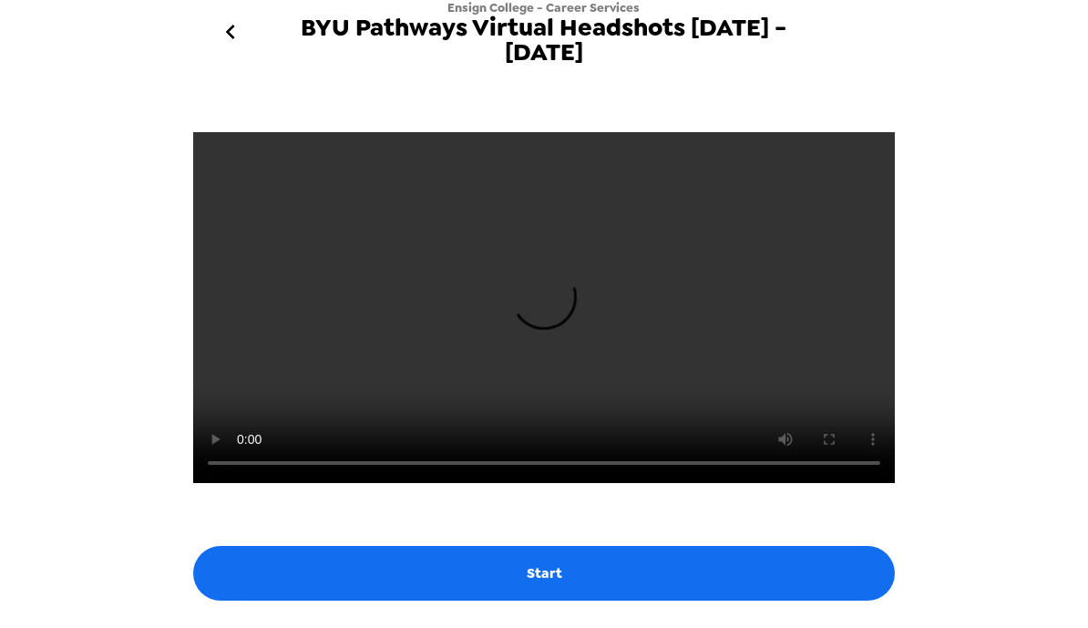
click at [539, 582] on label "Start" at bounding box center [544, 573] width 702 height 55
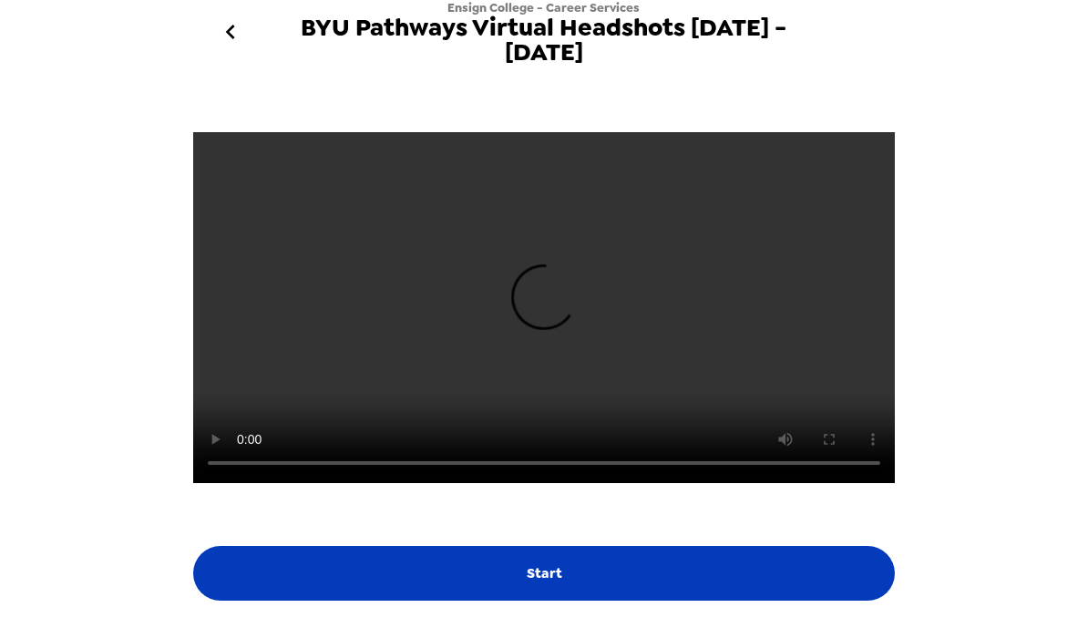
click at [0, 0] on input "Start" at bounding box center [0, 0] width 0 height 0
